Goal: Use online tool/utility: Utilize a website feature to perform a specific function

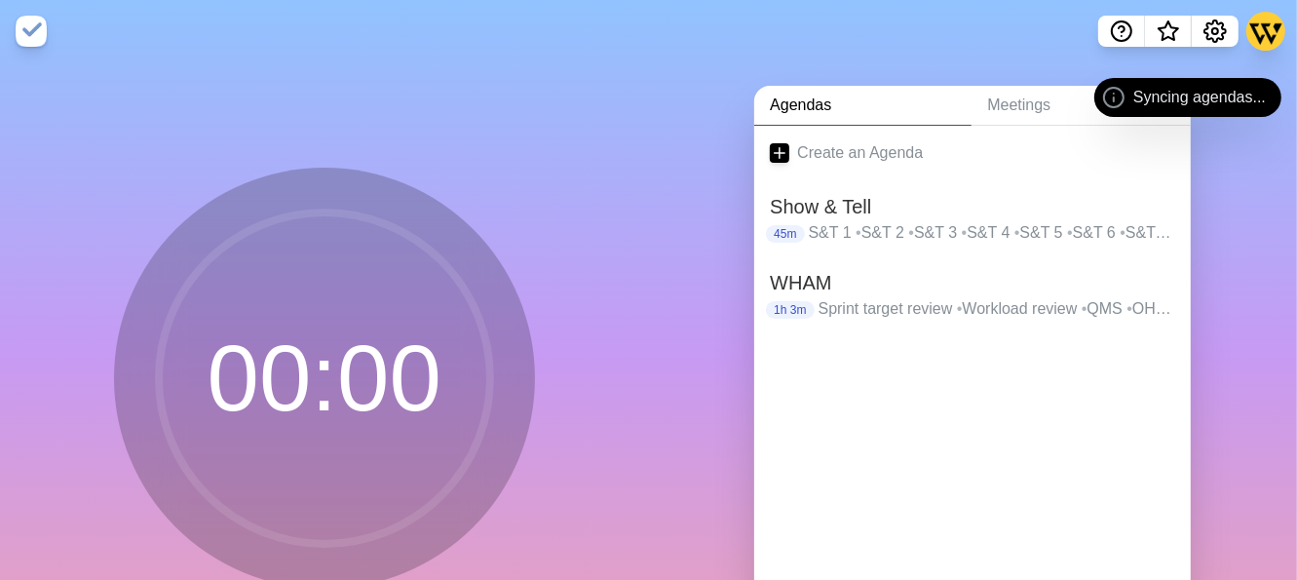
click at [924, 251] on div "Show & Tell 45m S&T 1 • S&T 2 • S&T 3 • S&T 4 • S&T 5 • S&T 6 • S&T 7 • [GEOGRA…" at bounding box center [972, 218] width 437 height 76
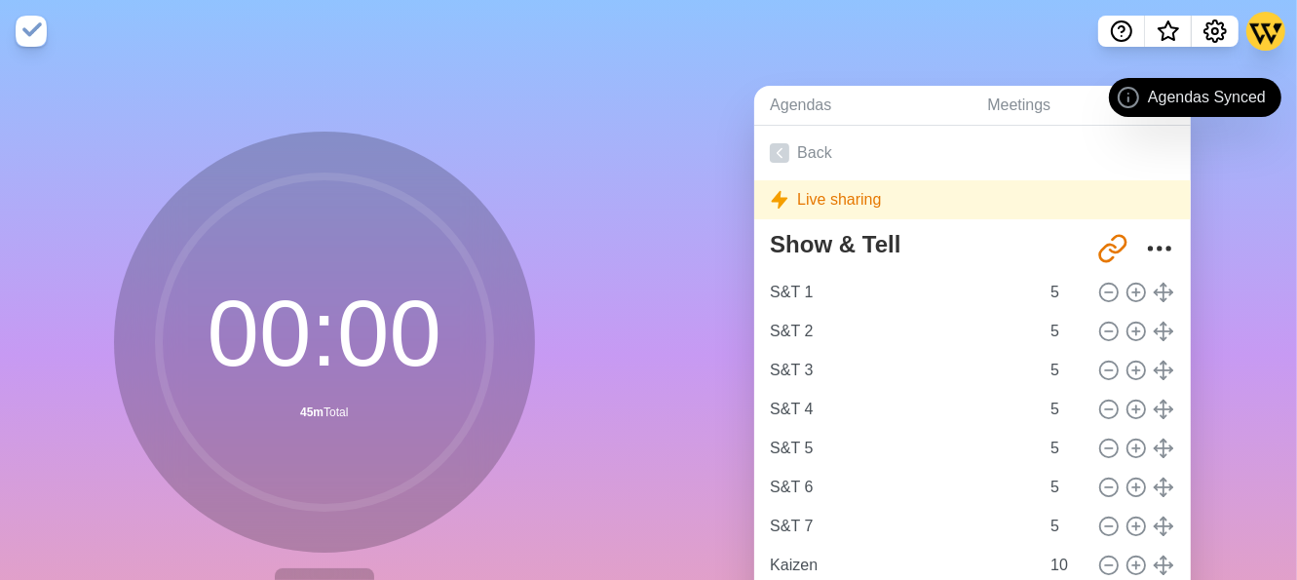
scroll to position [145, 0]
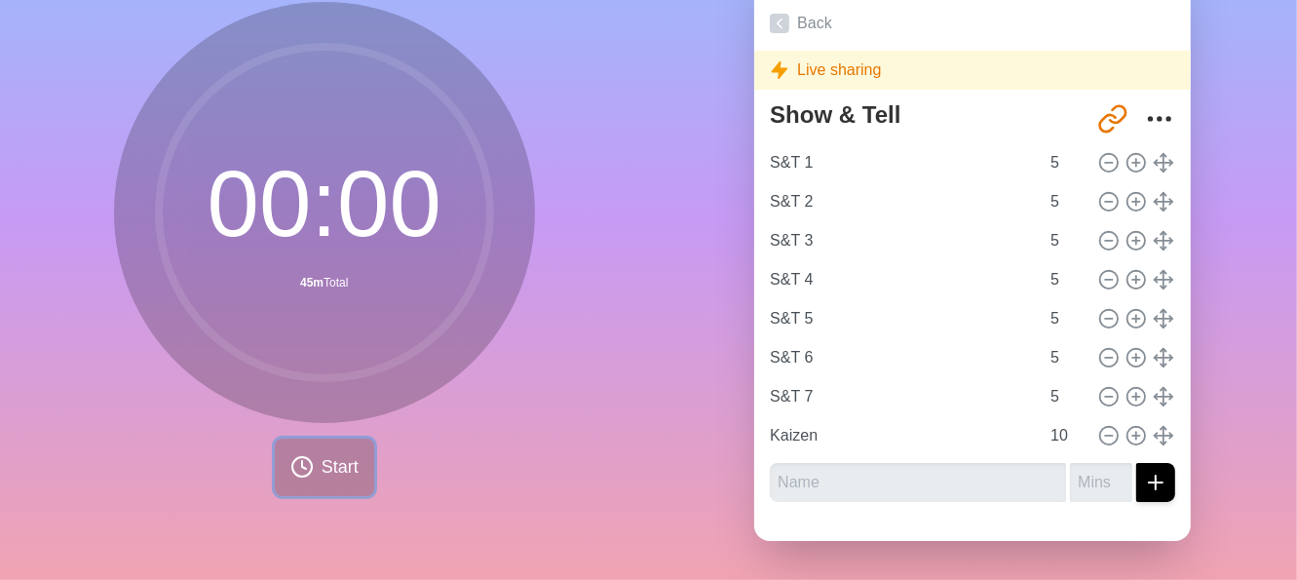
click at [323, 454] on span "Start" at bounding box center [340, 467] width 37 height 26
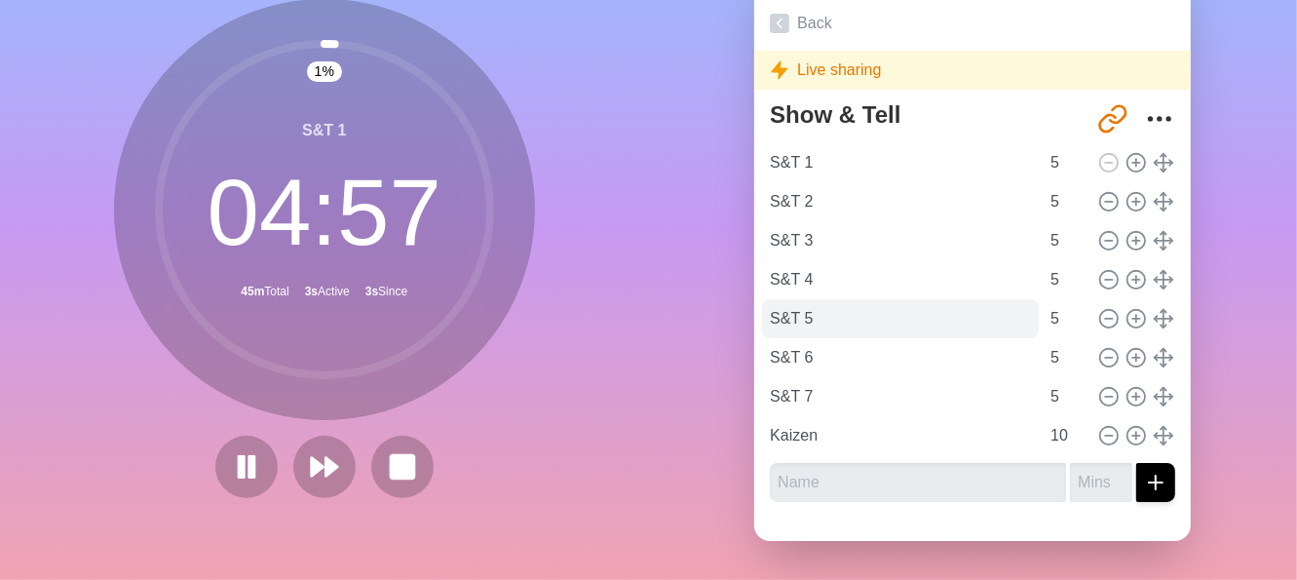
scroll to position [0, 0]
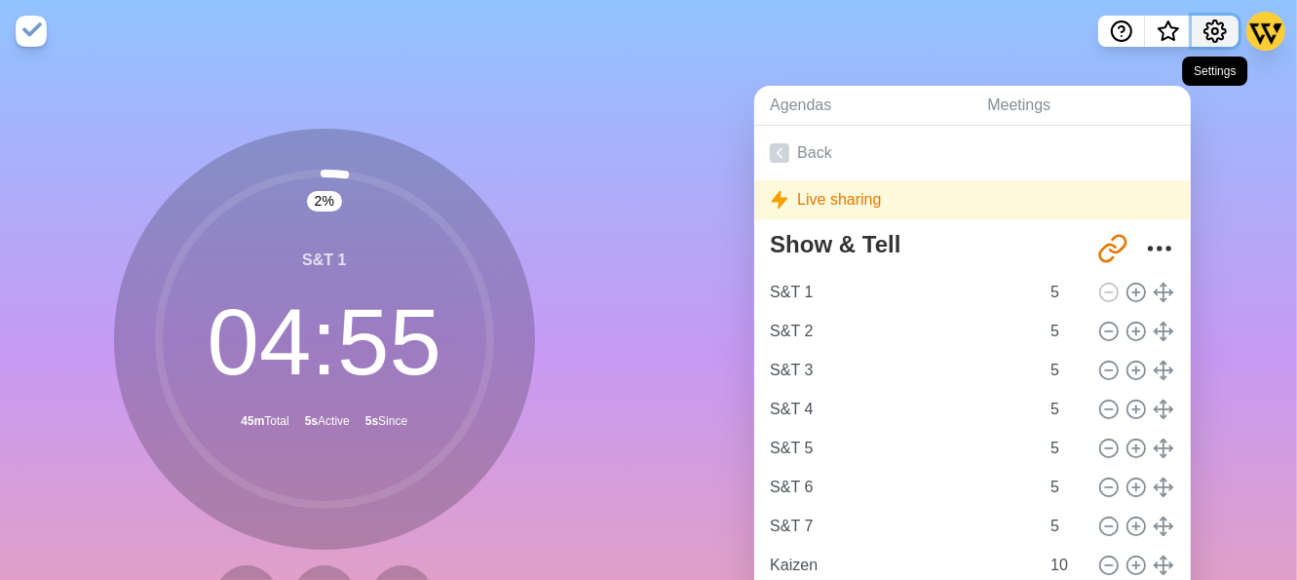
click at [1224, 39] on icon "Settings" at bounding box center [1215, 30] width 23 height 23
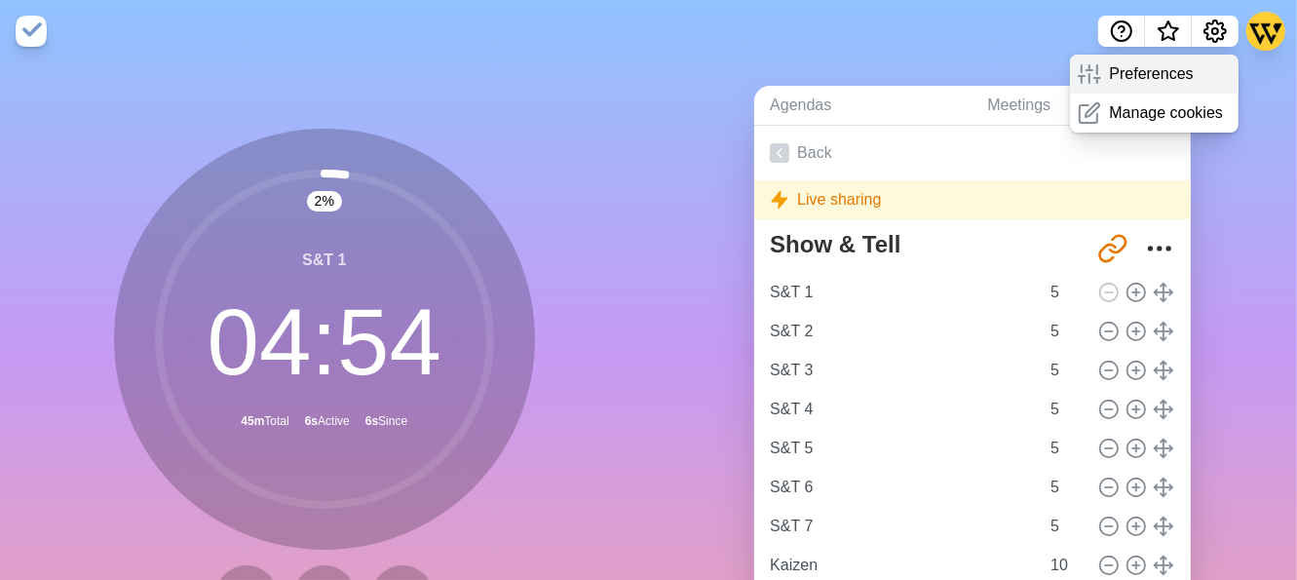
click at [1118, 90] on div "Preferences" at bounding box center [1154, 74] width 169 height 39
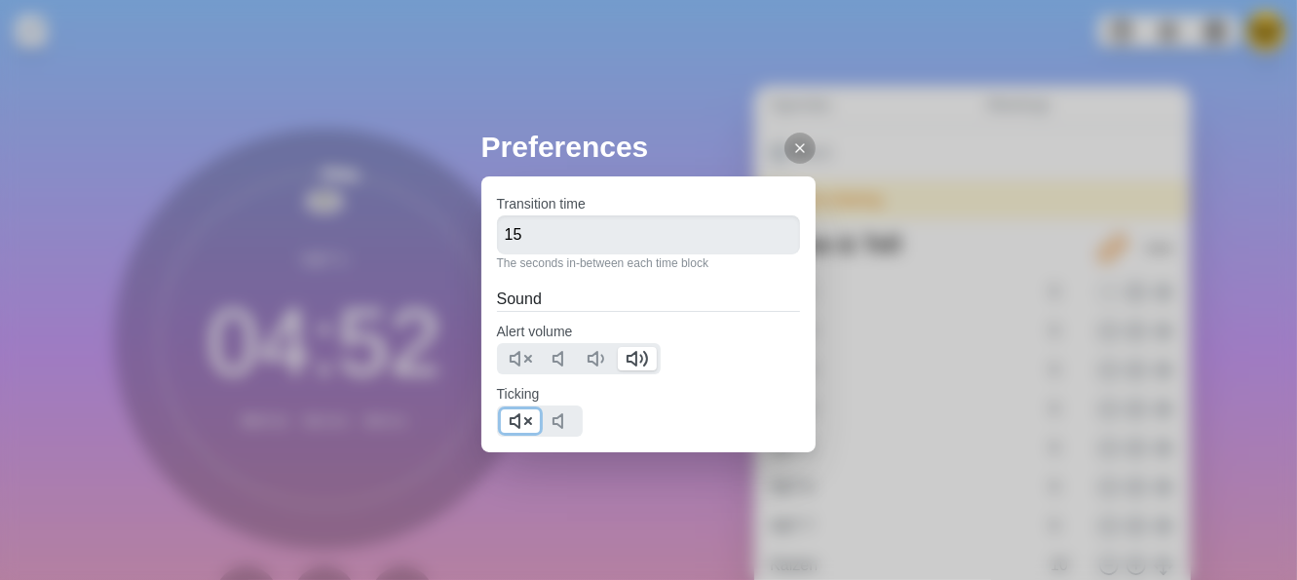
click at [514, 413] on icon at bounding box center [520, 420] width 23 height 23
click at [792, 146] on icon at bounding box center [800, 148] width 16 height 16
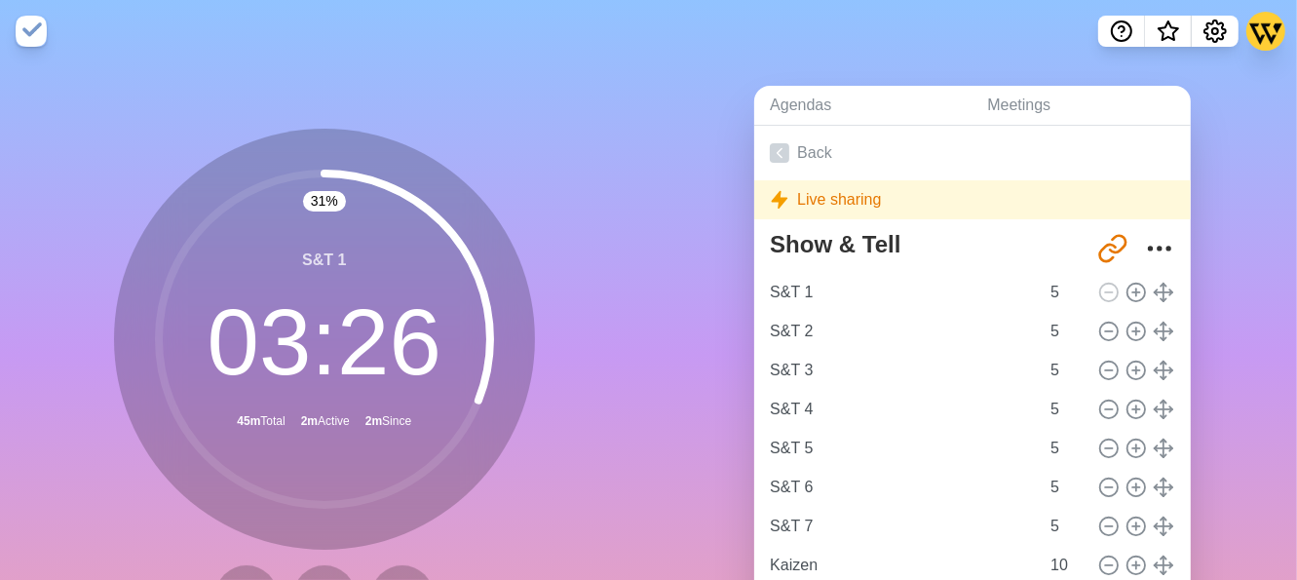
scroll to position [145, 0]
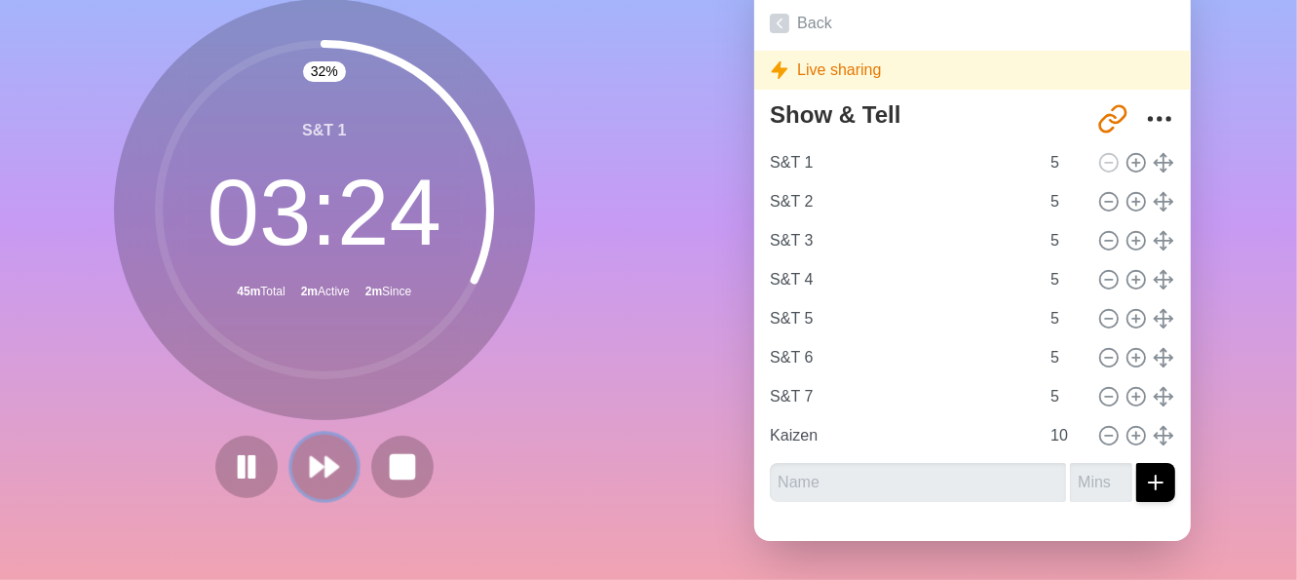
click at [318, 477] on button at bounding box center [323, 466] width 65 height 65
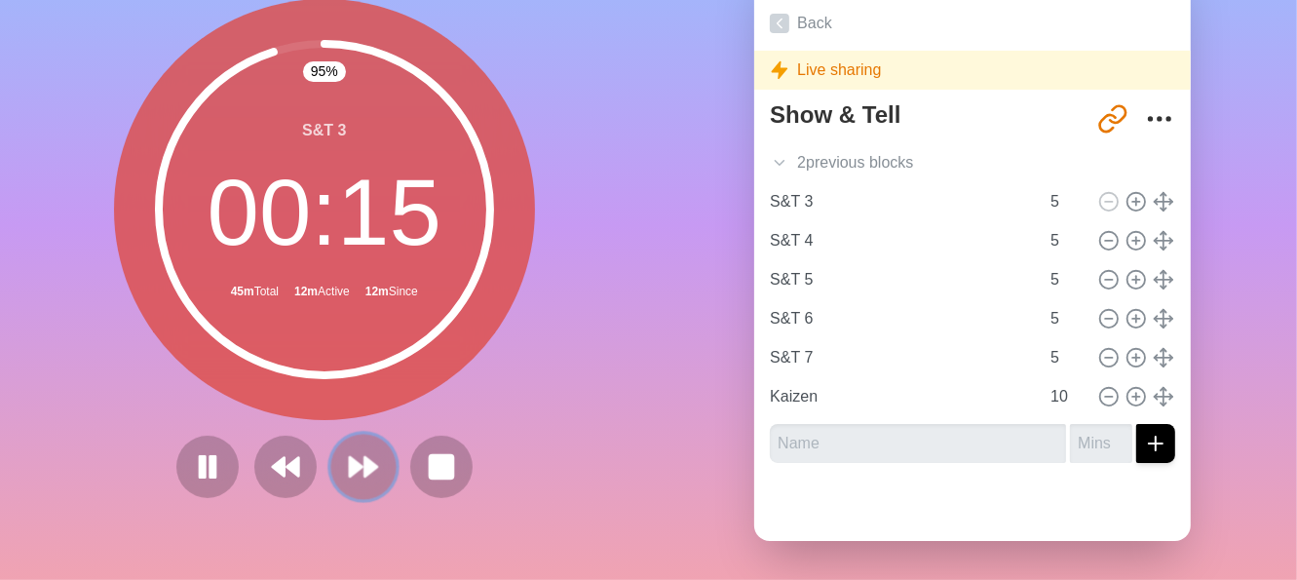
click at [372, 447] on button at bounding box center [362, 466] width 65 height 65
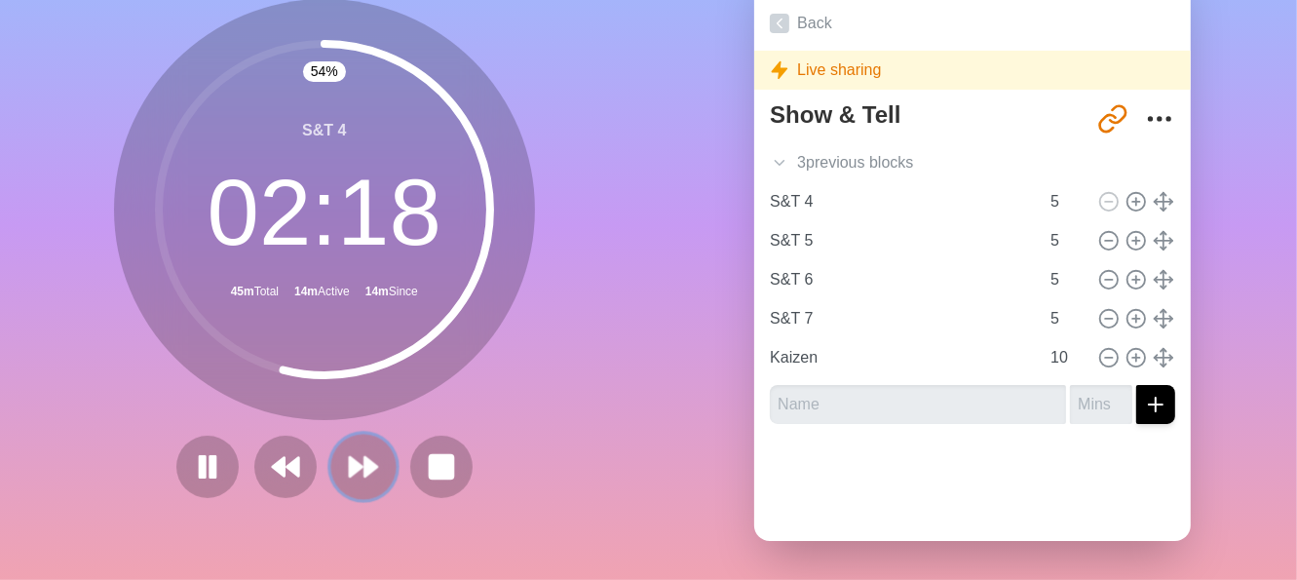
click at [347, 450] on icon at bounding box center [363, 466] width 33 height 33
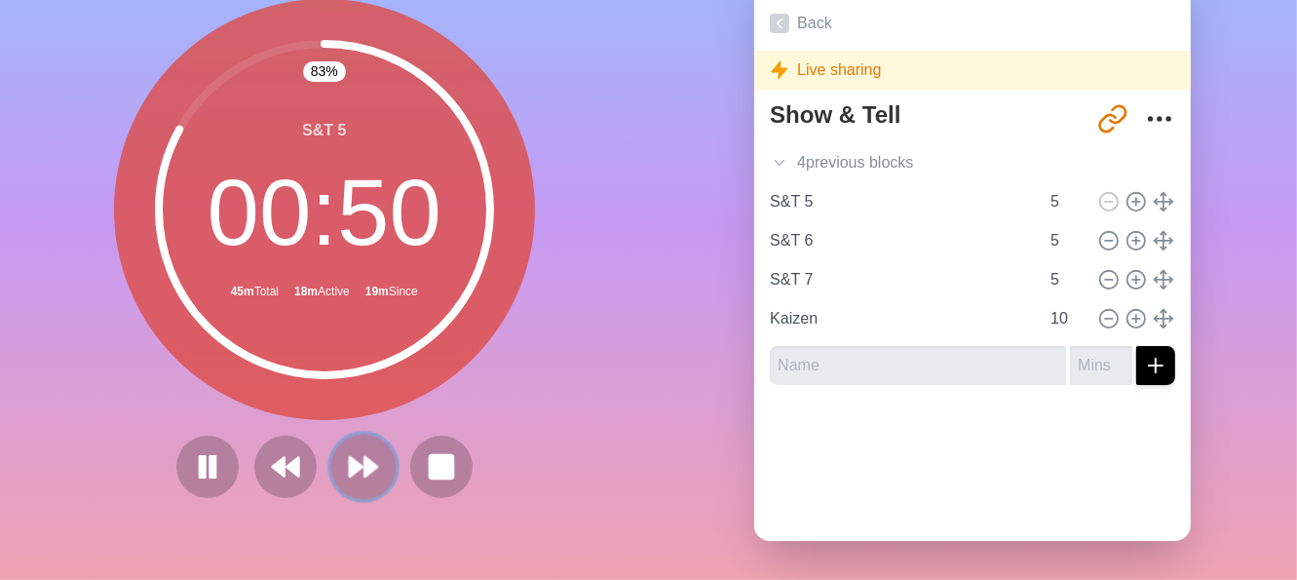
click at [373, 465] on button at bounding box center [362, 466] width 65 height 65
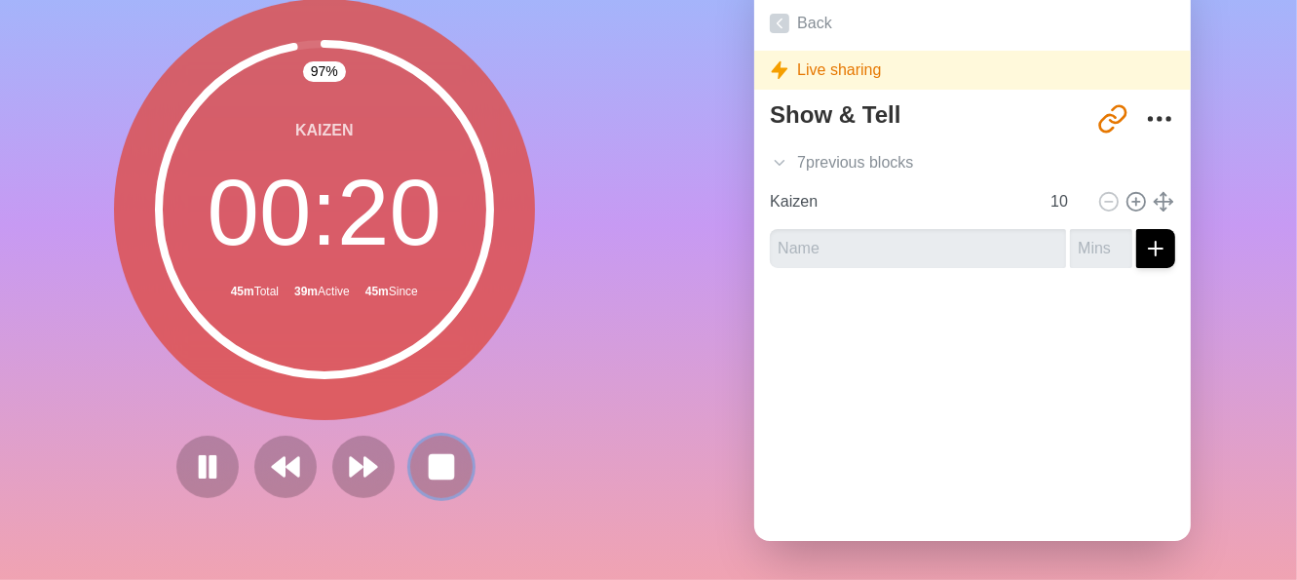
click at [436, 456] on rect at bounding box center [441, 466] width 23 height 23
